Goal: Task Accomplishment & Management: Manage account settings

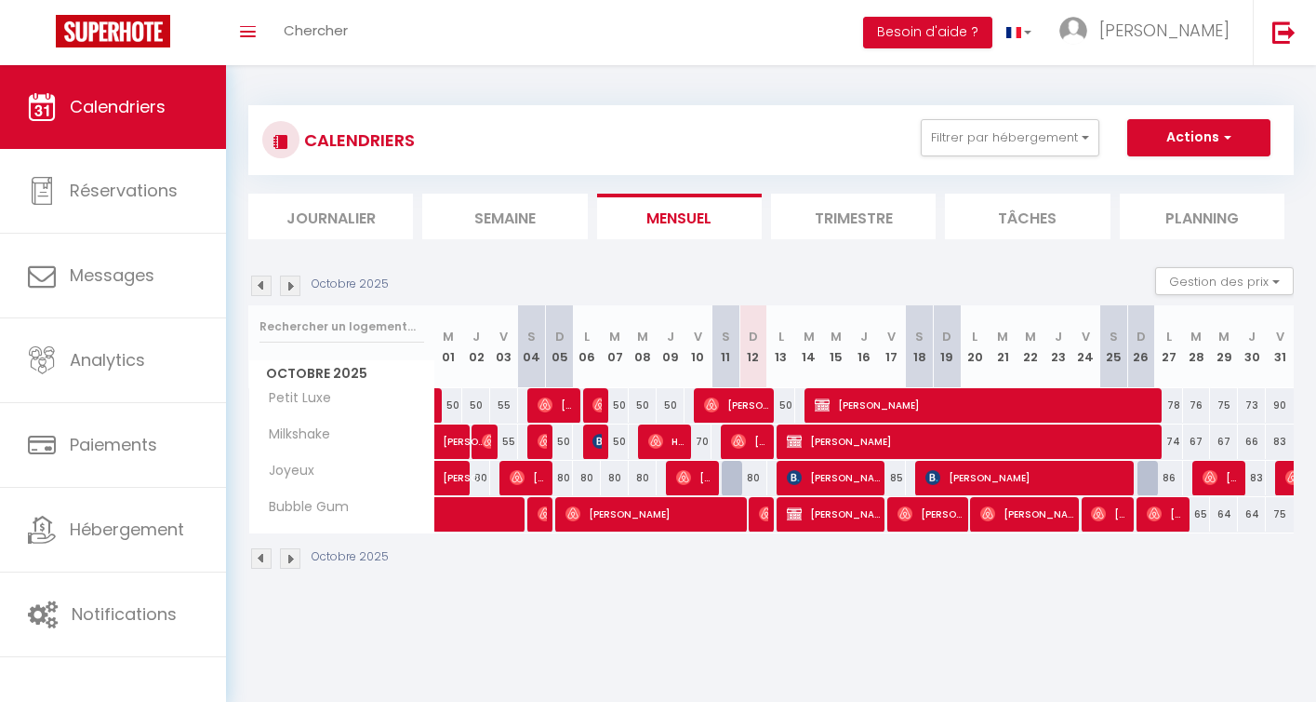
select select
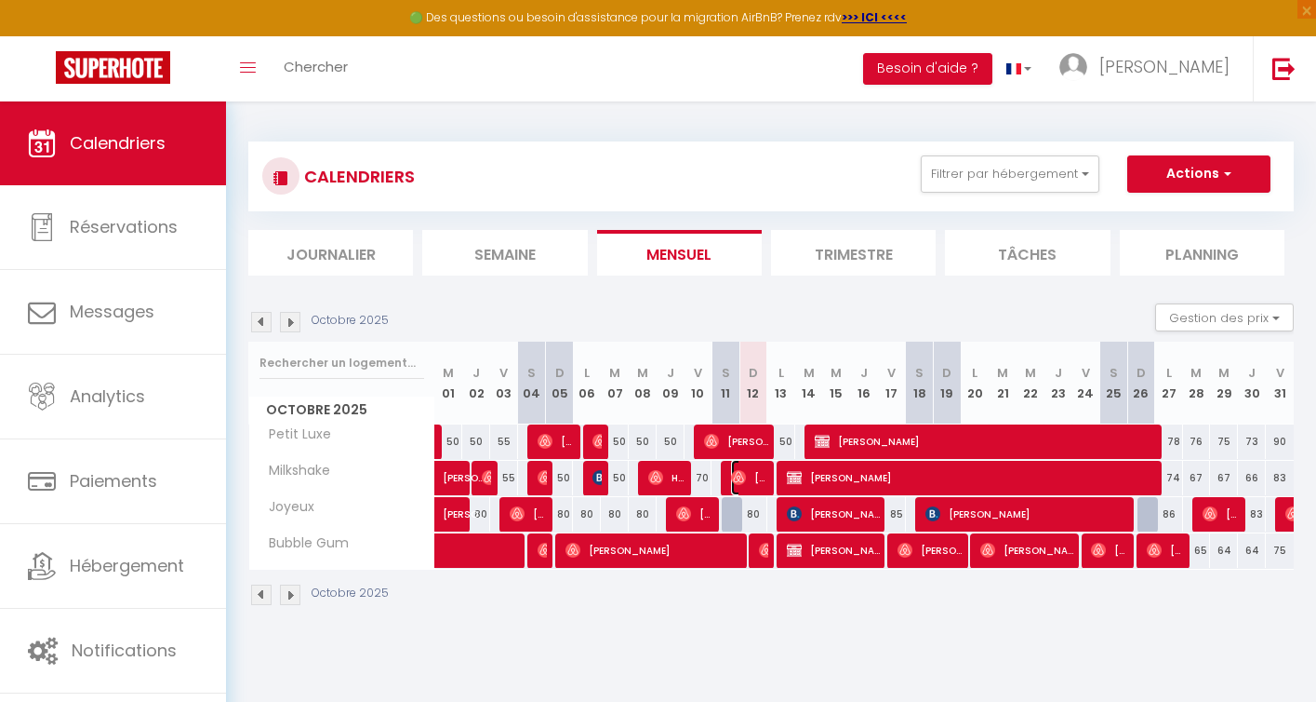
click at [753, 479] on span "[PERSON_NAME]" at bounding box center [749, 477] width 37 height 35
select select "OK"
select select "0"
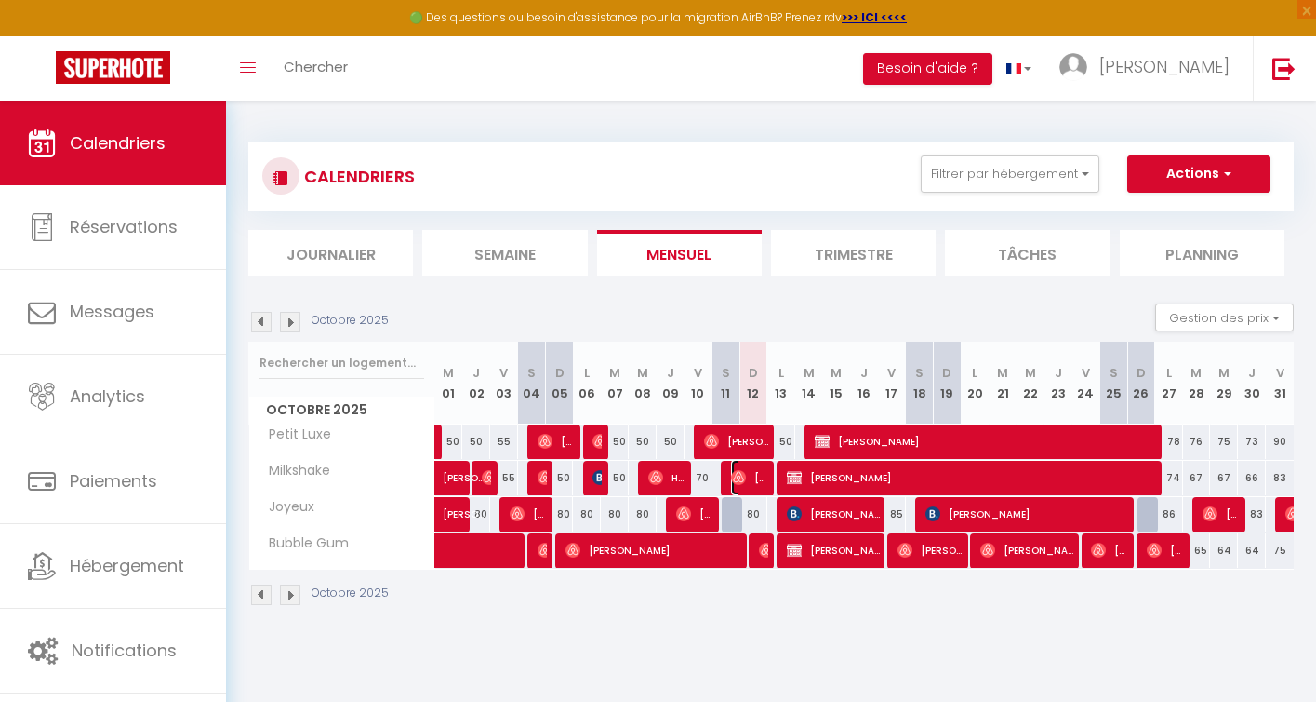
select select "1"
select select
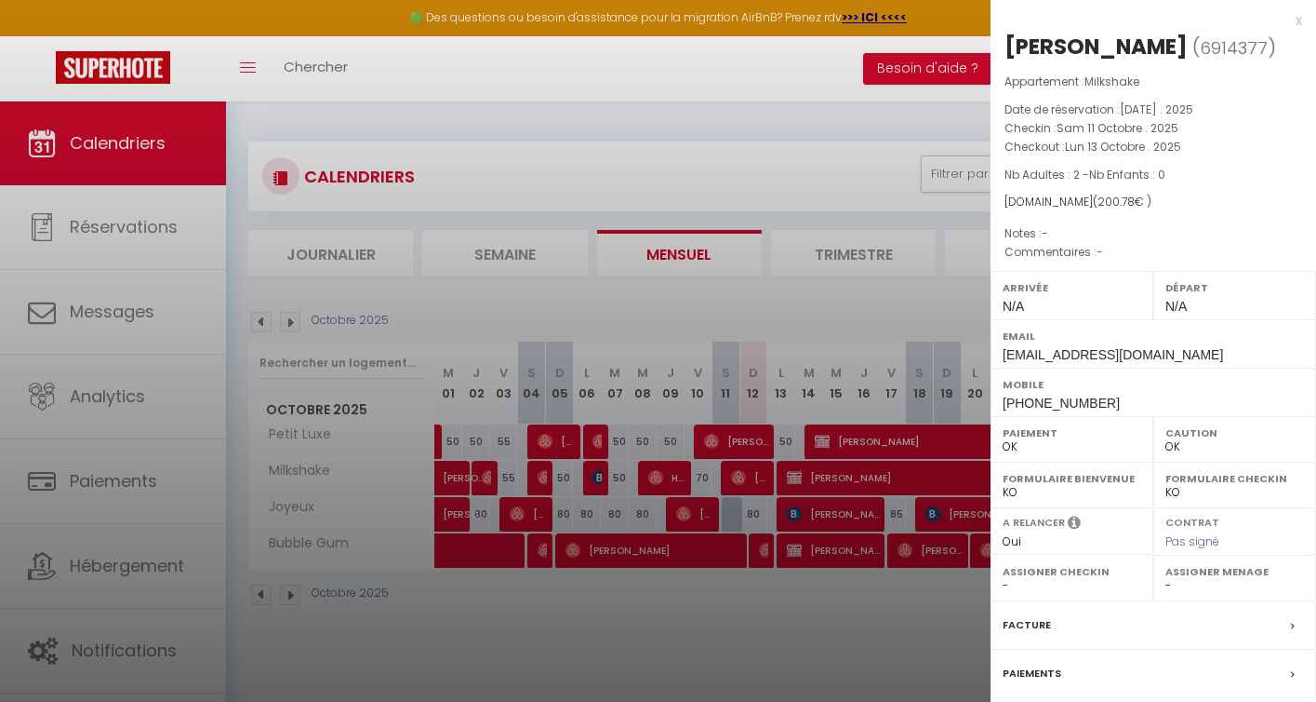
click at [750, 514] on div at bounding box center [658, 351] width 1316 height 702
